Goal: Communication & Community: Participate in discussion

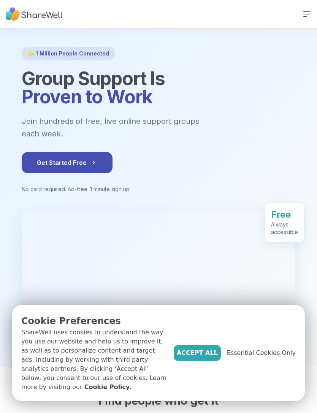
click at [265, 357] on span "Essential Cookies Only" at bounding box center [261, 352] width 69 height 9
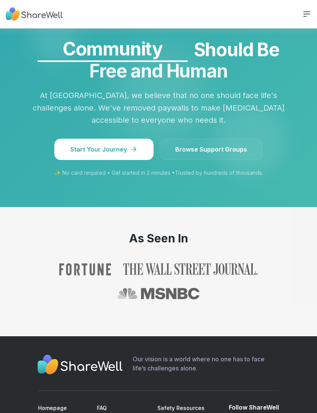
scroll to position [914, 0]
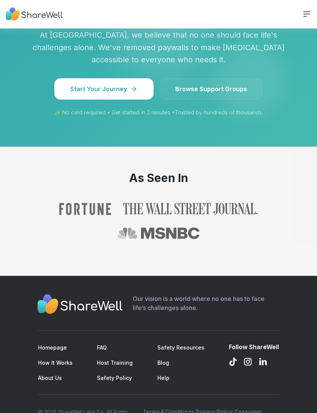
click at [50, 344] on link "Homepage" at bounding box center [52, 347] width 29 height 6
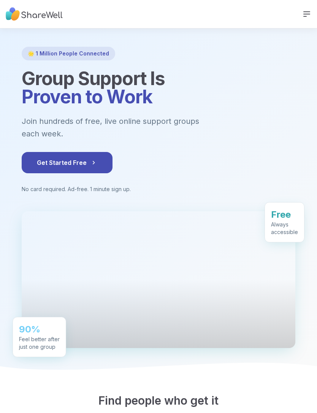
click at [302, 14] on icon at bounding box center [306, 13] width 9 height 9
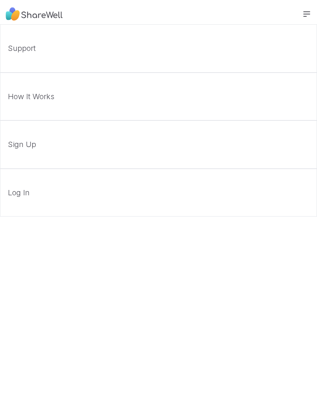
click at [53, 146] on link "Sign Up" at bounding box center [158, 144] width 317 height 48
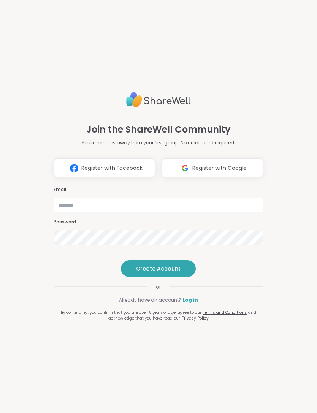
click at [193, 303] on link "Log in" at bounding box center [190, 299] width 15 height 7
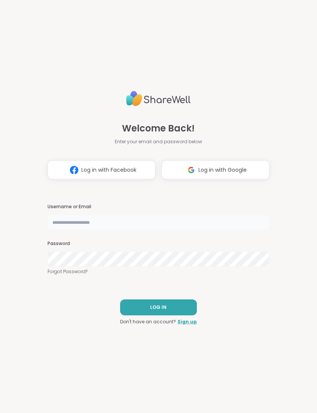
click at [120, 230] on input "text" at bounding box center [158, 221] width 222 height 15
type input "**********"
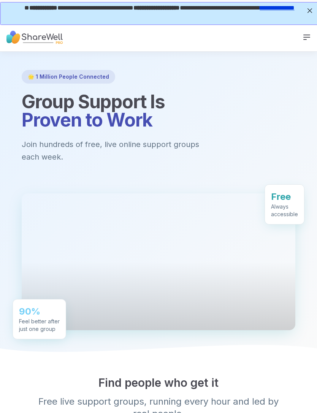
click at [44, 40] on img at bounding box center [34, 37] width 57 height 21
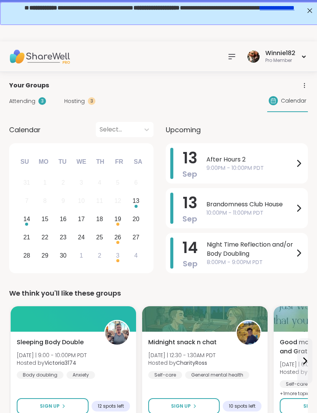
click at [279, 169] on span "9:00PM - 10:00PM PDT" at bounding box center [250, 168] width 88 height 8
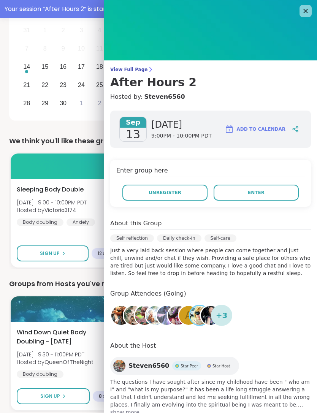
scroll to position [137, 0]
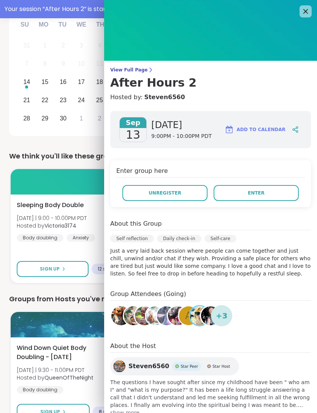
click at [172, 192] on span "Unregister" at bounding box center [164, 192] width 33 height 7
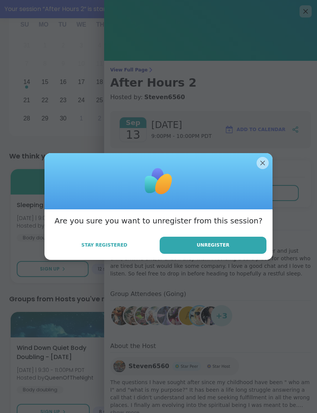
click at [203, 248] on span "Unregister" at bounding box center [213, 244] width 33 height 7
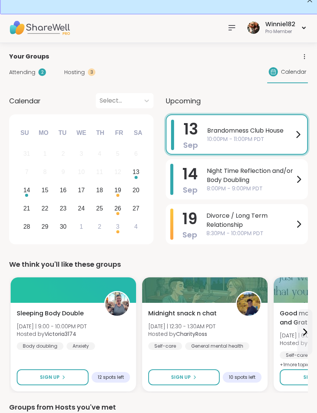
scroll to position [0, 0]
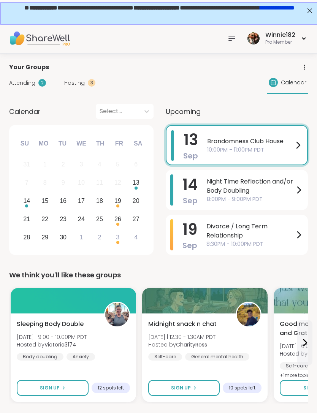
click at [265, 145] on span "Brandomness Club House" at bounding box center [250, 141] width 86 height 9
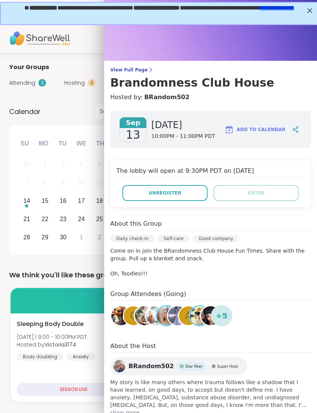
click at [195, 197] on button "Unregister" at bounding box center [164, 193] width 85 height 16
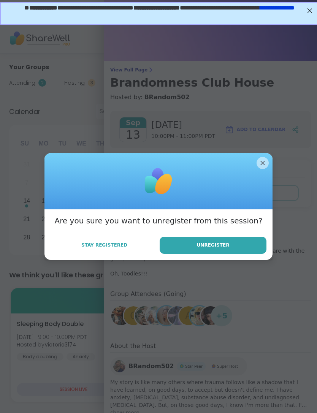
click at [238, 249] on button "Unregister" at bounding box center [212, 244] width 107 height 17
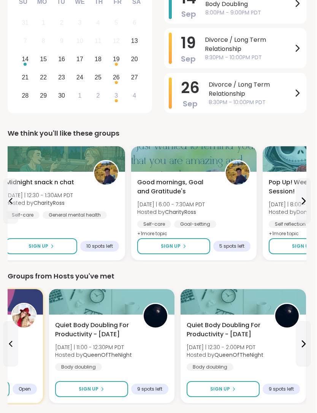
scroll to position [0, 2]
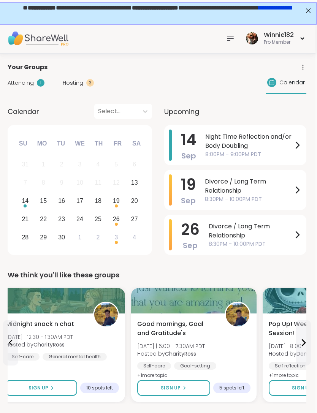
click at [230, 44] on div at bounding box center [229, 38] width 15 height 15
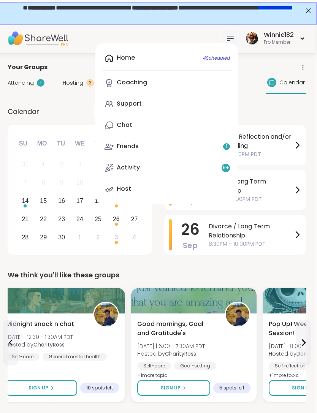
click at [138, 149] on div "Friends 1" at bounding box center [128, 146] width 22 height 8
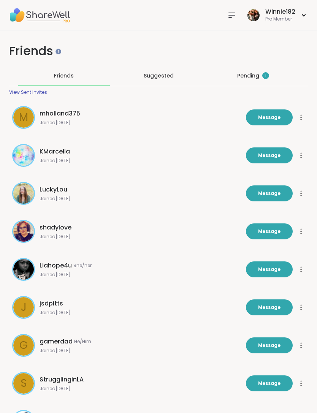
click at [260, 78] on div "Pending 1" at bounding box center [253, 76] width 32 height 8
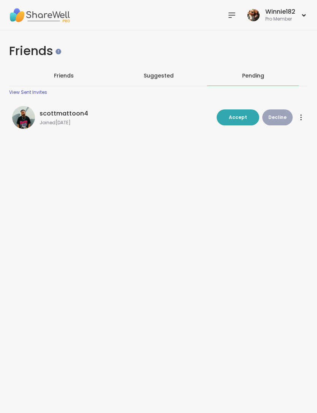
click at [232, 16] on icon at bounding box center [231, 15] width 9 height 9
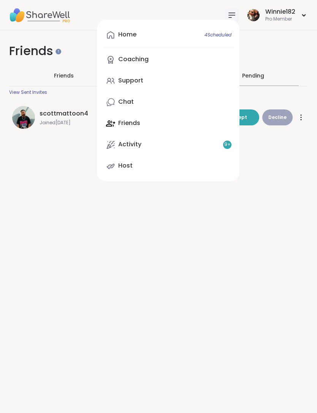
click at [149, 80] on link "Support" at bounding box center [168, 81] width 130 height 18
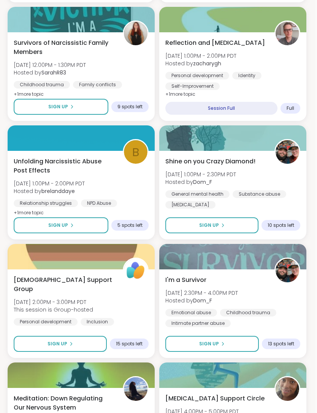
scroll to position [1575, 2]
click at [136, 230] on div "5 spots left" at bounding box center [129, 225] width 37 height 11
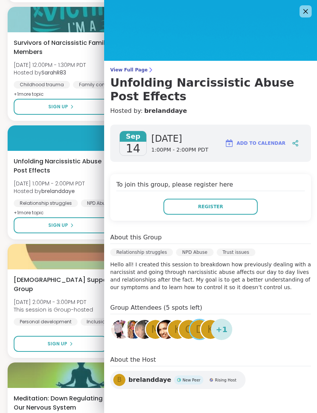
click at [308, 12] on icon at bounding box center [305, 11] width 9 height 9
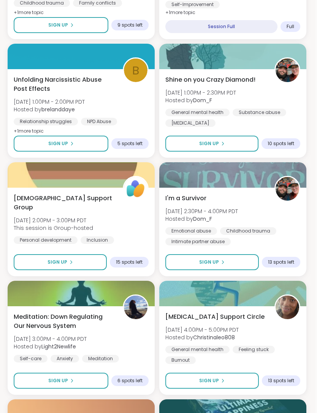
scroll to position [1657, 2]
